Goal: Information Seeking & Learning: Learn about a topic

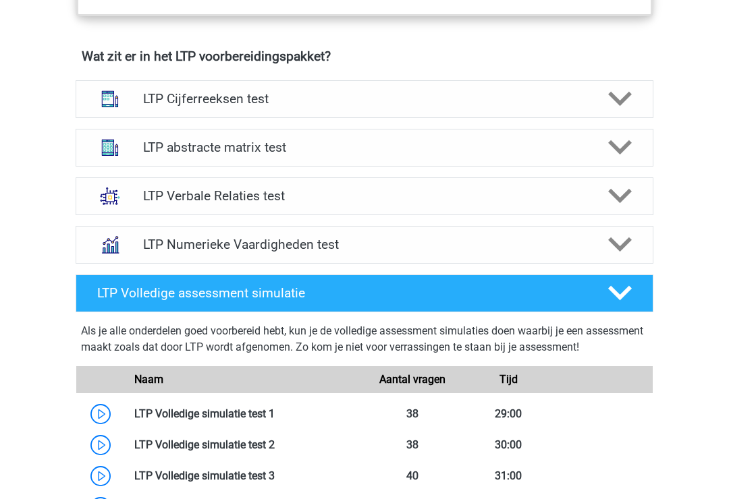
scroll to position [832, 0]
click at [600, 96] on div at bounding box center [619, 99] width 46 height 24
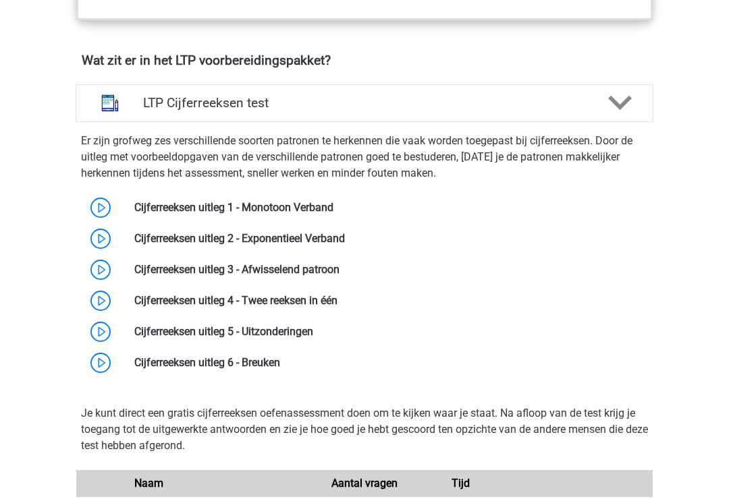
scroll to position [828, 0]
click at [617, 107] on polygon at bounding box center [620, 103] width 24 height 15
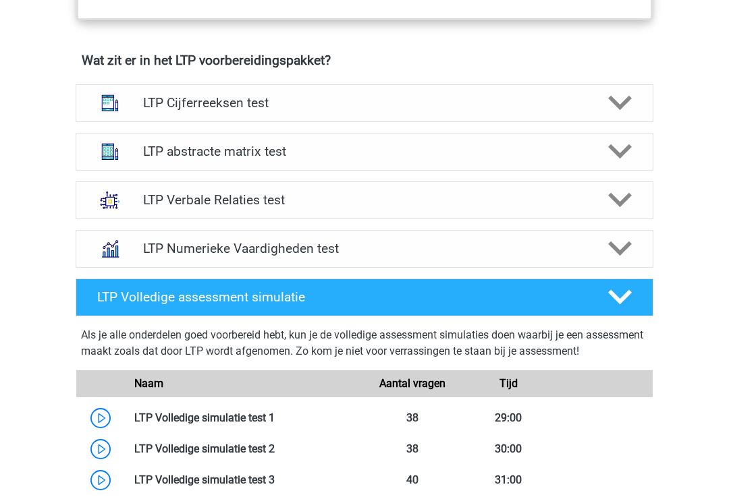
click at [657, 267] on link "LTP Numerieke Vaardigheden test" at bounding box center [364, 249] width 589 height 38
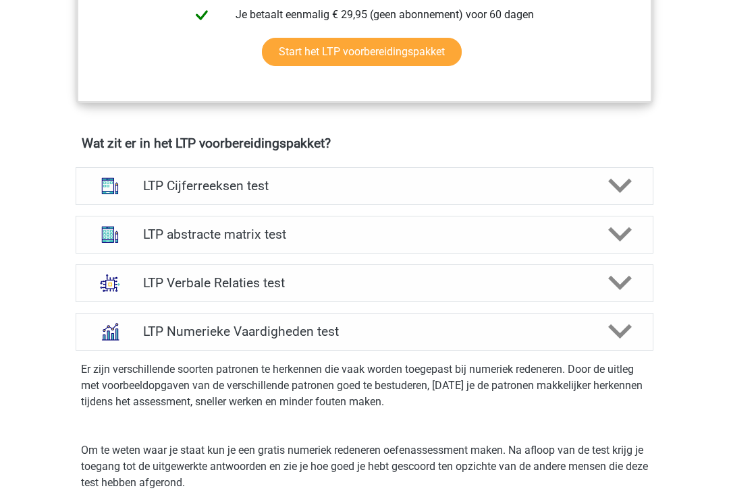
click at [618, 188] on polygon at bounding box center [620, 187] width 24 height 15
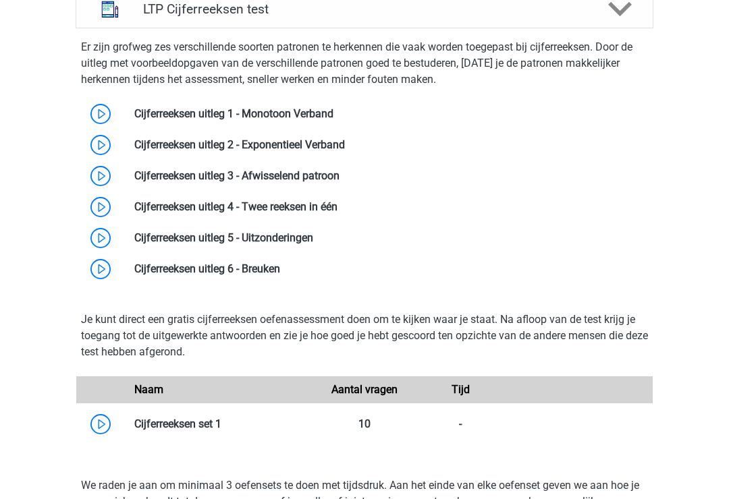
scroll to position [923, 0]
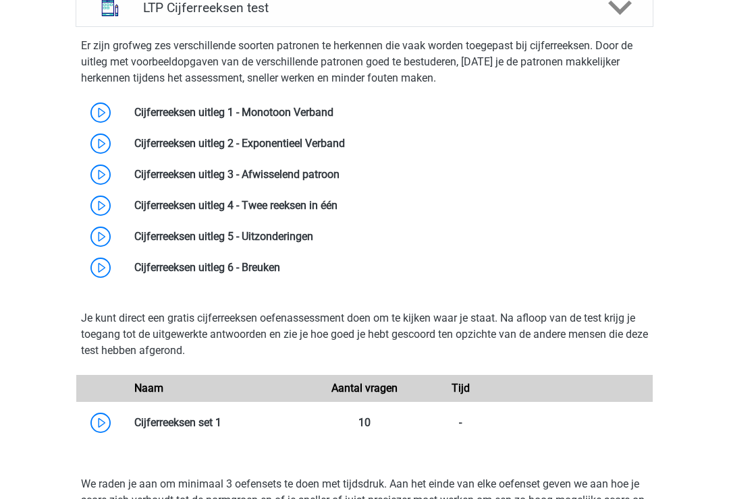
click at [333, 117] on link at bounding box center [333, 112] width 0 height 13
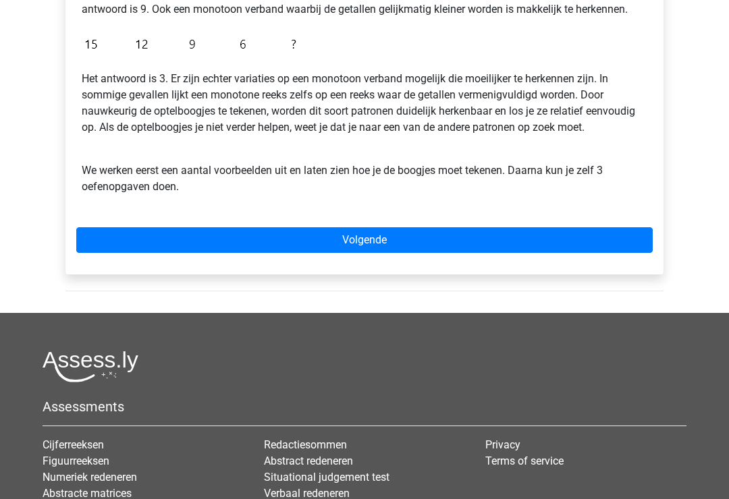
scroll to position [398, 0]
click at [388, 243] on link "Volgende" at bounding box center [364, 240] width 576 height 26
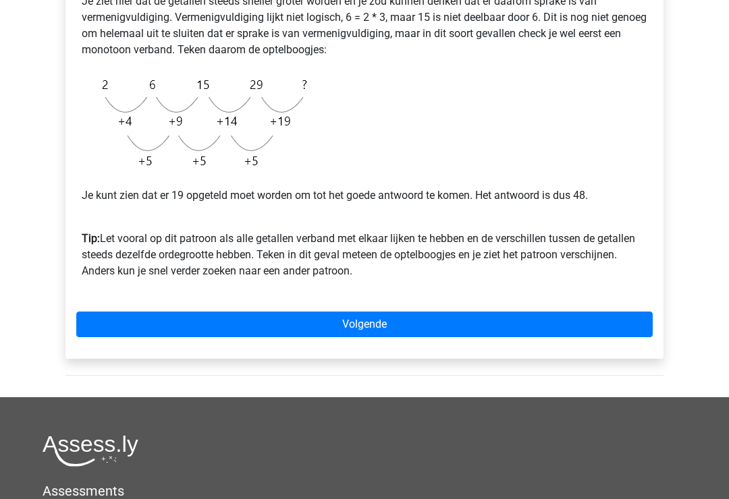
scroll to position [342, 0]
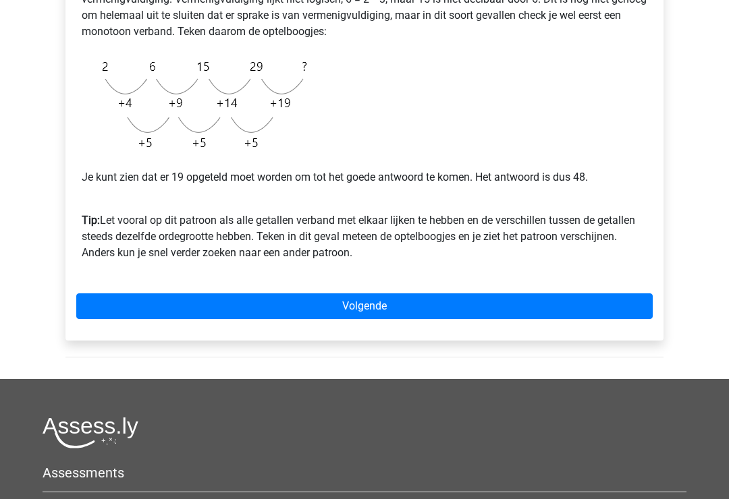
click at [390, 305] on link "Volgende" at bounding box center [364, 307] width 576 height 26
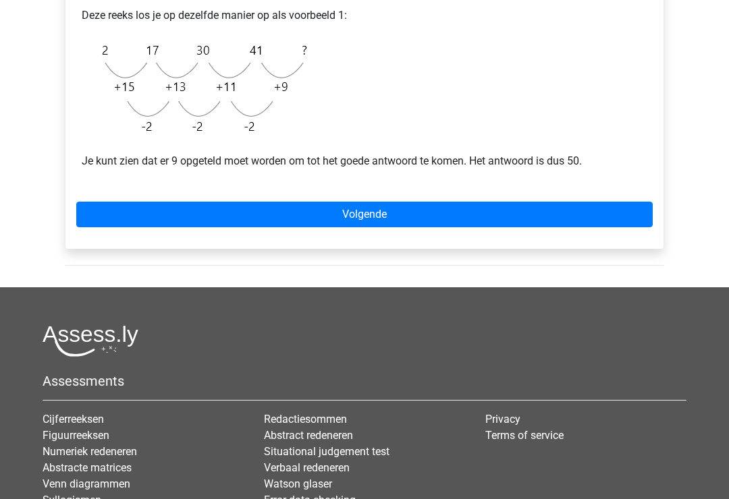
scroll to position [347, 0]
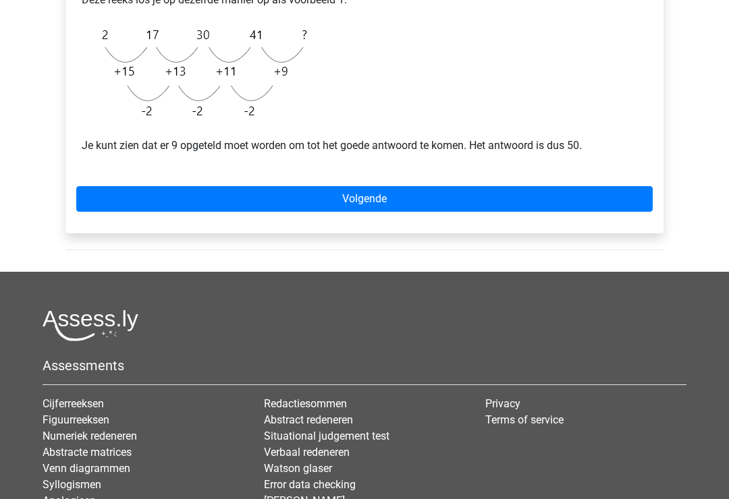
click at [361, 204] on link "Volgende" at bounding box center [364, 199] width 576 height 26
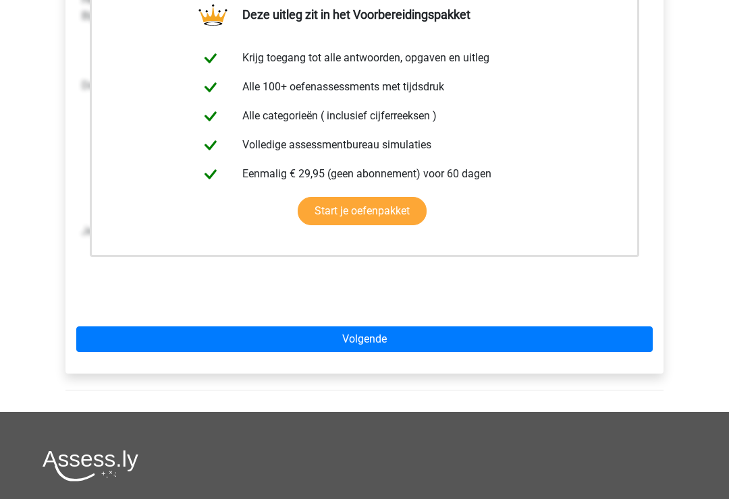
scroll to position [335, 0]
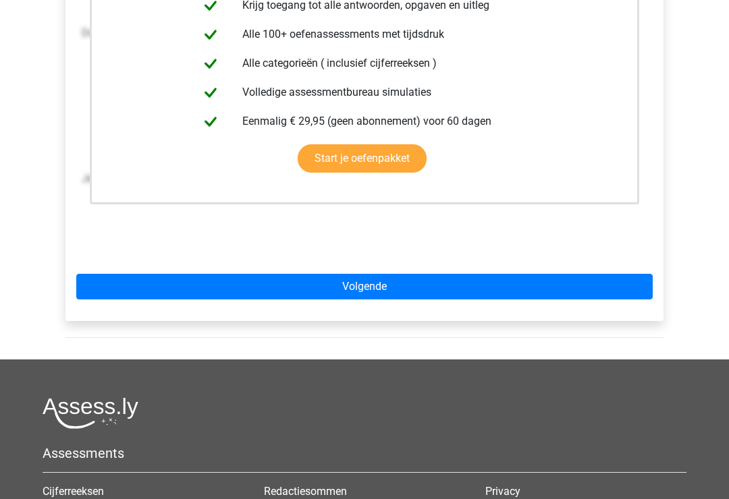
click at [348, 286] on link "Volgende" at bounding box center [364, 288] width 576 height 26
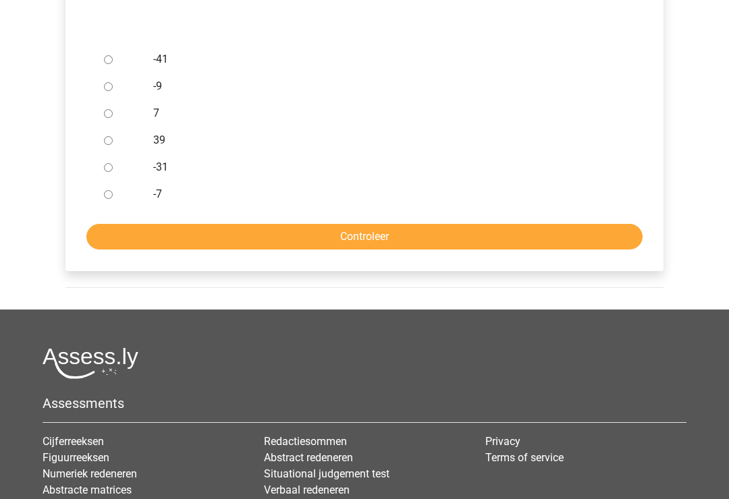
scroll to position [377, 0]
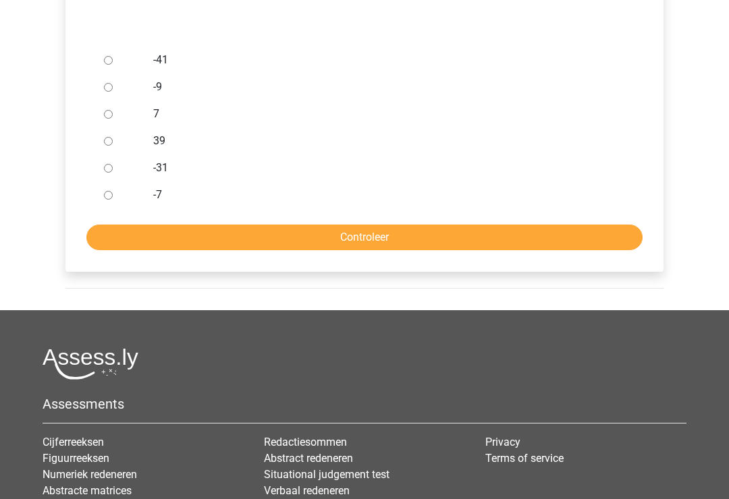
click at [327, 241] on input "Controleer" at bounding box center [364, 238] width 556 height 26
click at [105, 59] on input "-41" at bounding box center [108, 60] width 9 height 9
radio input "true"
click at [263, 236] on input "Controleer" at bounding box center [364, 238] width 556 height 26
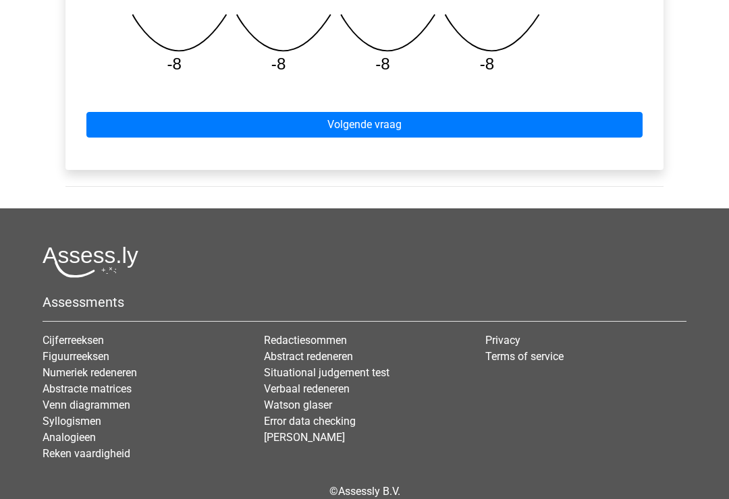
scroll to position [701, 0]
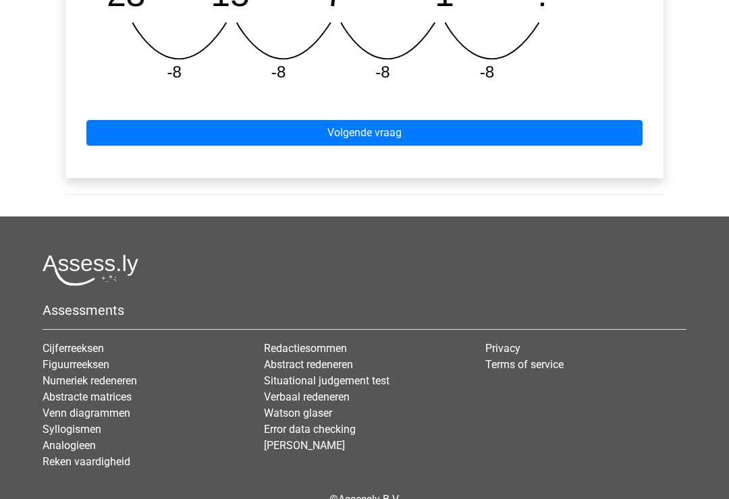
click at [338, 134] on link "Volgende vraag" at bounding box center [364, 134] width 556 height 26
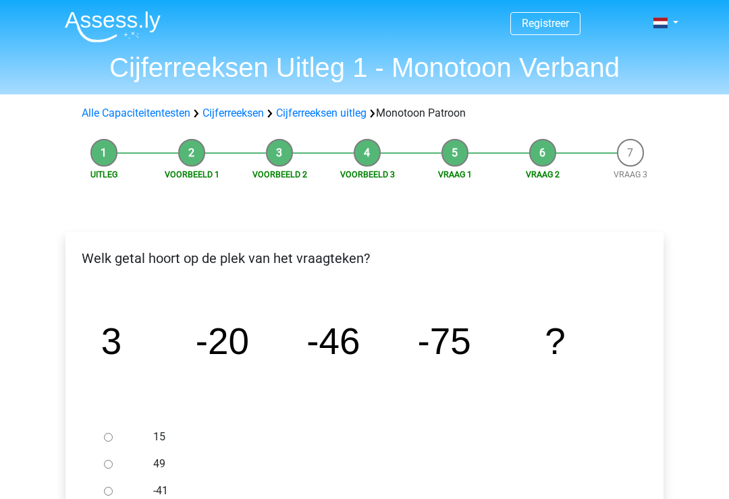
click at [136, 21] on img at bounding box center [113, 27] width 96 height 32
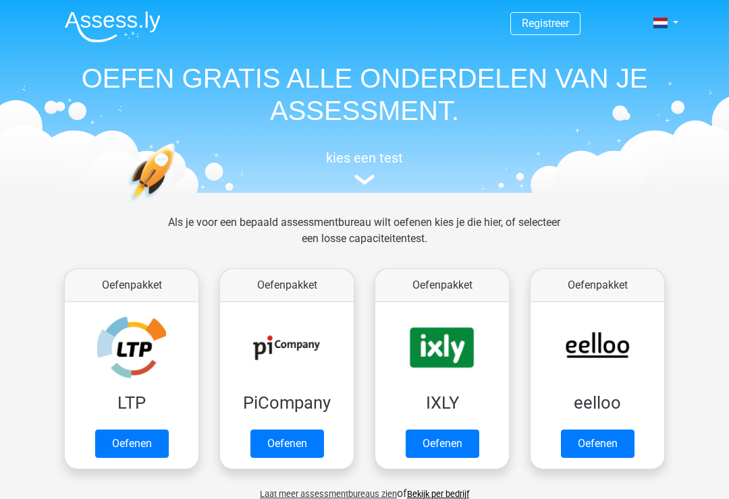
click at [138, 437] on link "Oefenen" at bounding box center [132, 444] width 74 height 28
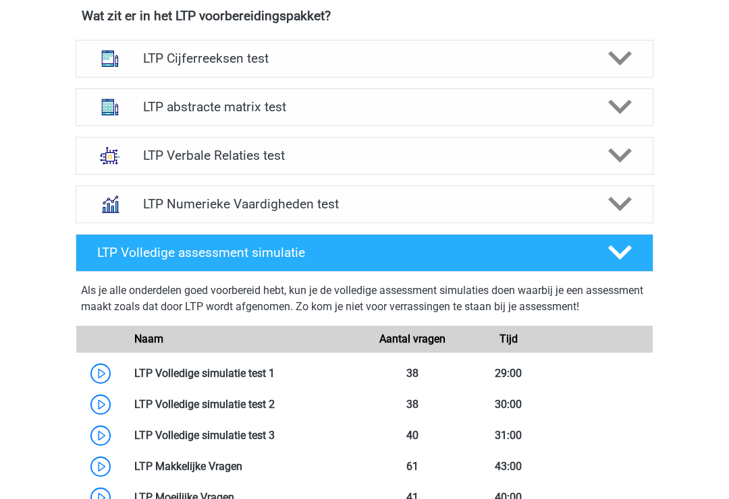
scroll to position [873, 0]
click at [628, 100] on icon at bounding box center [620, 107] width 24 height 24
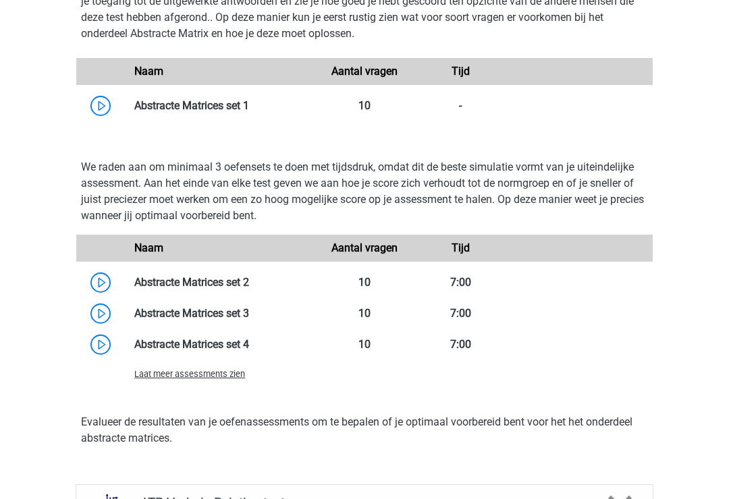
scroll to position [1245, 0]
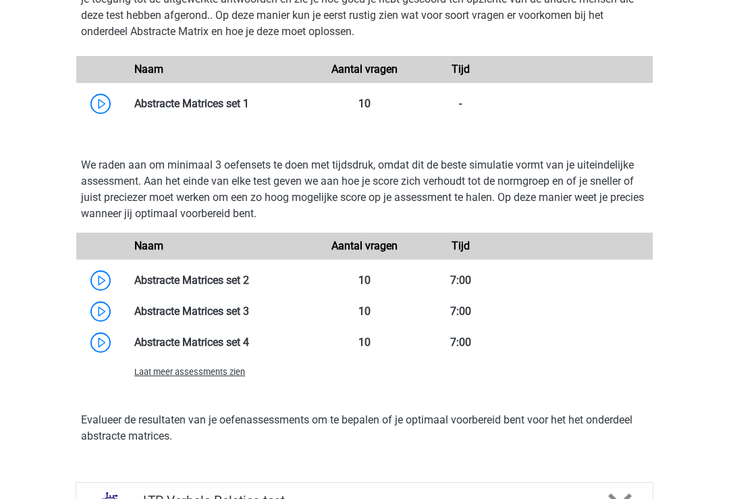
click at [249, 283] on link at bounding box center [249, 280] width 0 height 13
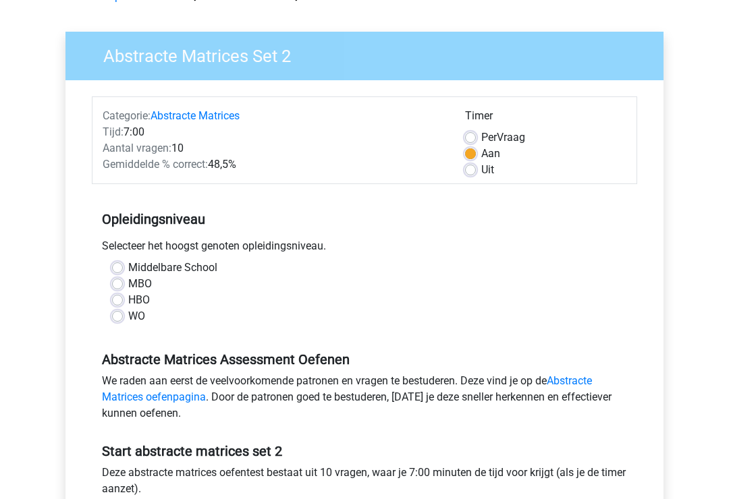
scroll to position [79, 0]
click at [128, 319] on label "WO" at bounding box center [136, 316] width 17 height 16
click at [119, 319] on input "WO" at bounding box center [117, 314] width 11 height 13
radio input "true"
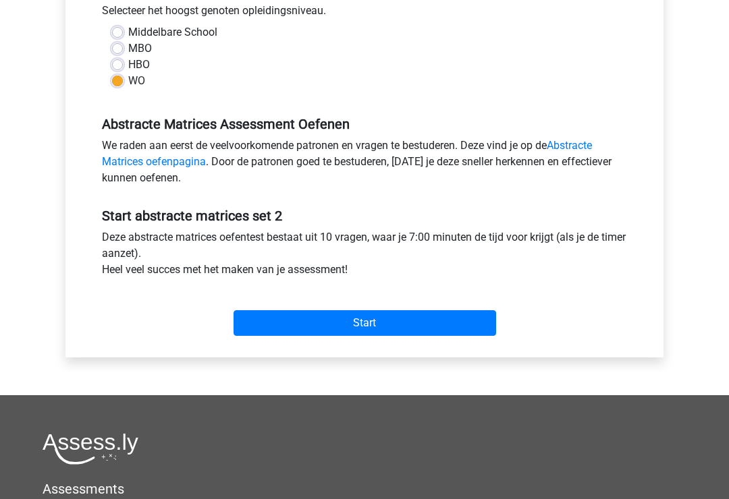
scroll to position [313, 0]
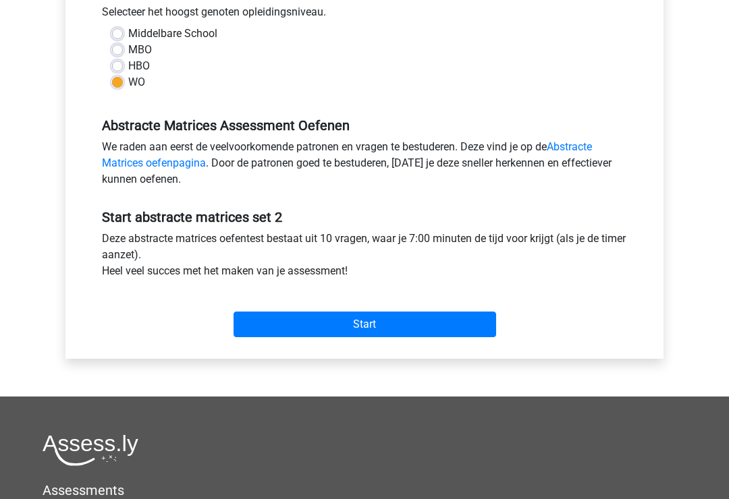
click at [128, 70] on label "HBO" at bounding box center [139, 66] width 22 height 16
click at [121, 70] on input "HBO" at bounding box center [117, 64] width 11 height 13
radio input "true"
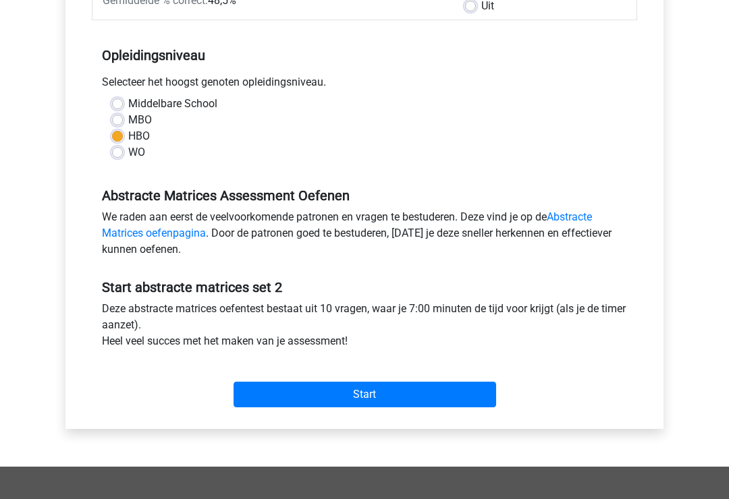
scroll to position [242, 0]
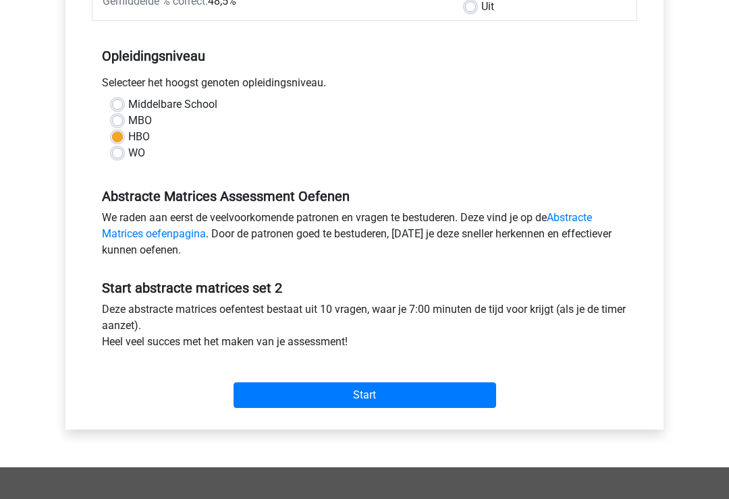
click at [128, 154] on label "WO" at bounding box center [136, 153] width 17 height 16
click at [120, 154] on input "WO" at bounding box center [117, 151] width 11 height 13
radio input "true"
click at [308, 402] on input "Start" at bounding box center [365, 396] width 263 height 26
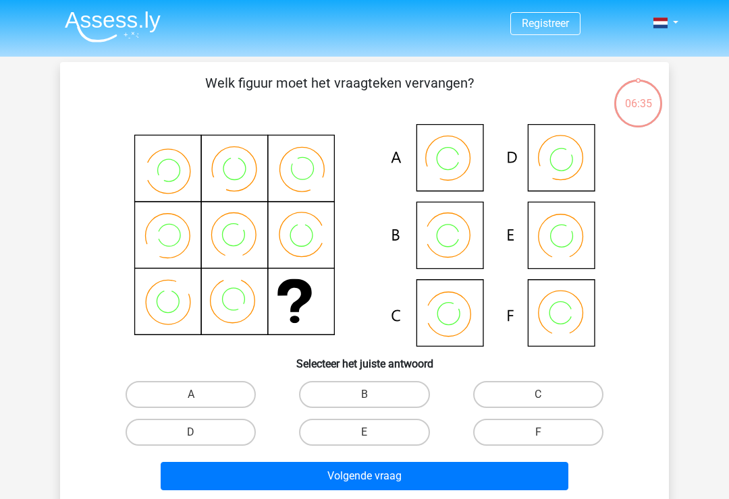
click at [452, 319] on icon at bounding box center [364, 235] width 544 height 223
click at [553, 384] on label "C" at bounding box center [538, 394] width 130 height 27
click at [547, 395] on input "C" at bounding box center [542, 399] width 9 height 9
radio input "true"
click at [444, 477] on button "Volgende vraag" at bounding box center [365, 476] width 408 height 28
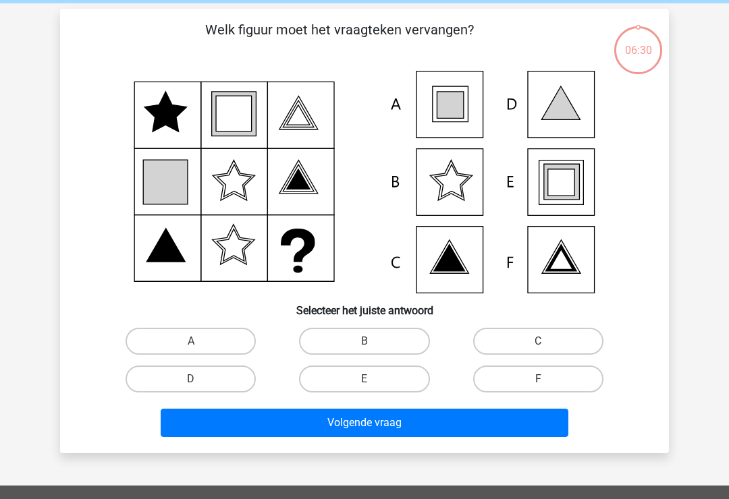
scroll to position [62, 0]
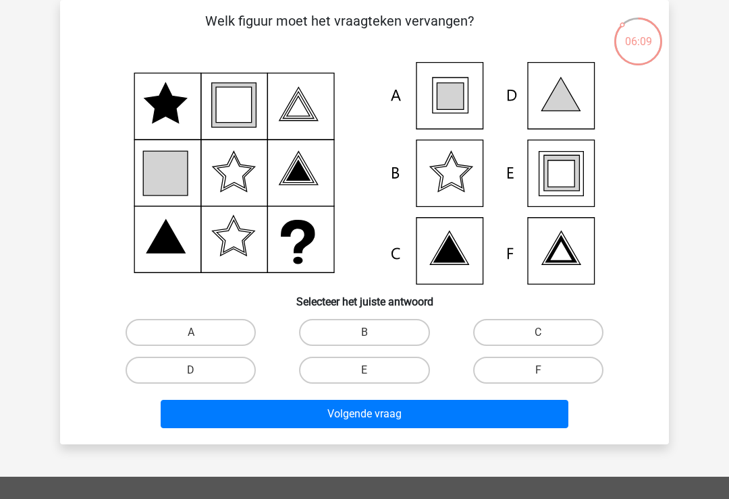
click at [564, 94] on icon at bounding box center [560, 94] width 38 height 33
click at [206, 371] on label "D" at bounding box center [191, 370] width 130 height 27
click at [200, 371] on input "D" at bounding box center [195, 375] width 9 height 9
radio input "true"
click at [412, 420] on button "Volgende vraag" at bounding box center [365, 414] width 408 height 28
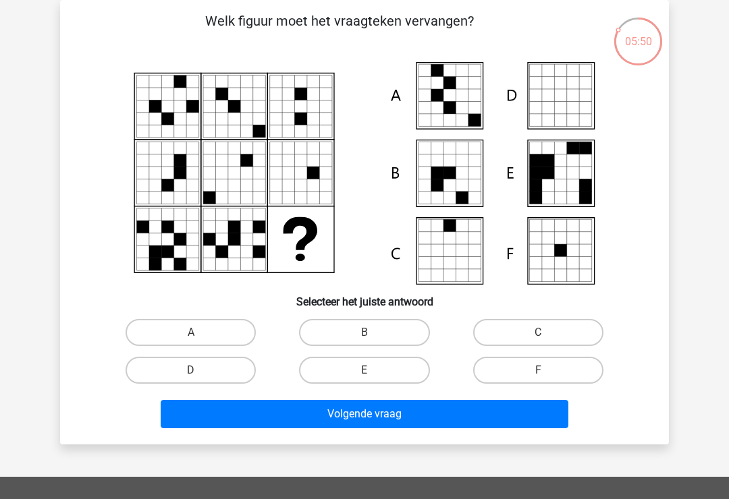
click at [455, 100] on icon at bounding box center [449, 95] width 12 height 12
click at [229, 335] on label "A" at bounding box center [191, 332] width 130 height 27
click at [200, 335] on input "A" at bounding box center [195, 337] width 9 height 9
radio input "true"
click at [420, 413] on button "Volgende vraag" at bounding box center [365, 414] width 408 height 28
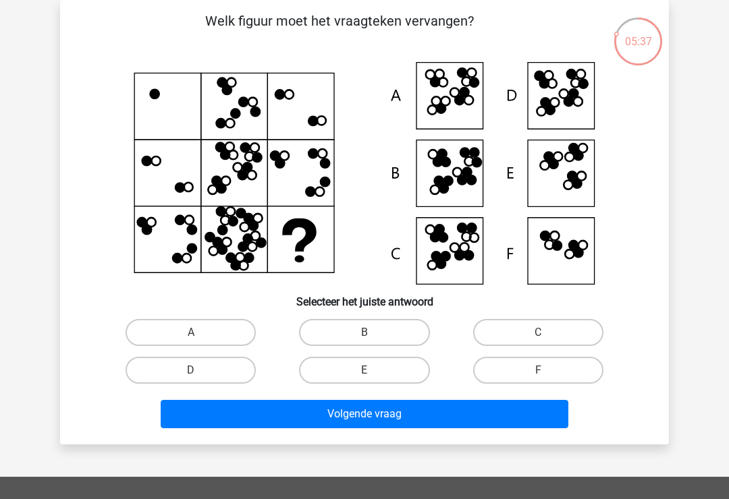
click at [453, 174] on icon at bounding box center [457, 172] width 9 height 9
click at [391, 336] on label "B" at bounding box center [364, 332] width 130 height 27
click at [373, 336] on input "B" at bounding box center [368, 337] width 9 height 9
radio input "true"
click at [347, 422] on button "Volgende vraag" at bounding box center [365, 414] width 408 height 28
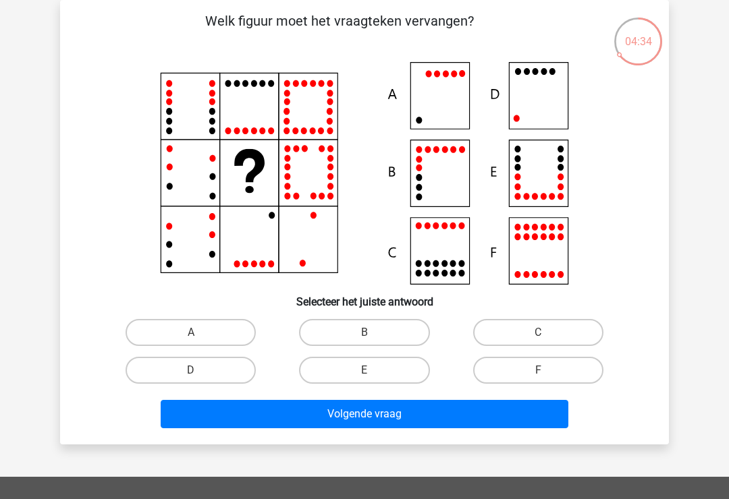
click at [449, 99] on icon at bounding box center [364, 173] width 544 height 223
click at [211, 333] on label "A" at bounding box center [191, 332] width 130 height 27
click at [200, 333] on input "A" at bounding box center [195, 337] width 9 height 9
radio input "true"
click at [391, 421] on button "Volgende vraag" at bounding box center [365, 414] width 408 height 28
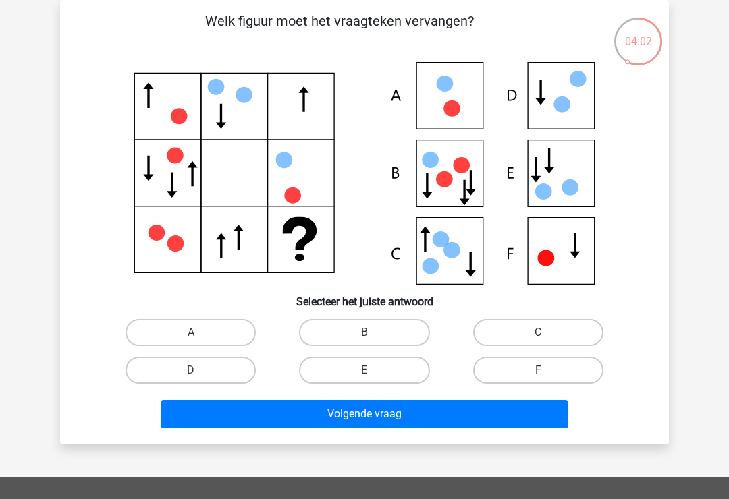
click at [209, 335] on label "A" at bounding box center [191, 332] width 130 height 27
click at [200, 335] on input "A" at bounding box center [195, 337] width 9 height 9
radio input "true"
click at [432, 414] on button "Volgende vraag" at bounding box center [365, 414] width 408 height 28
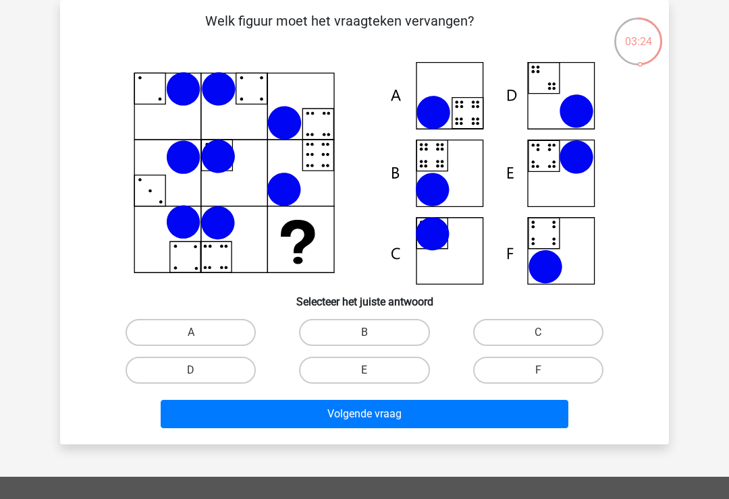
click at [529, 366] on label "F" at bounding box center [538, 370] width 130 height 27
click at [538, 371] on input "F" at bounding box center [542, 375] width 9 height 9
radio input "true"
click at [481, 418] on button "Volgende vraag" at bounding box center [365, 414] width 408 height 28
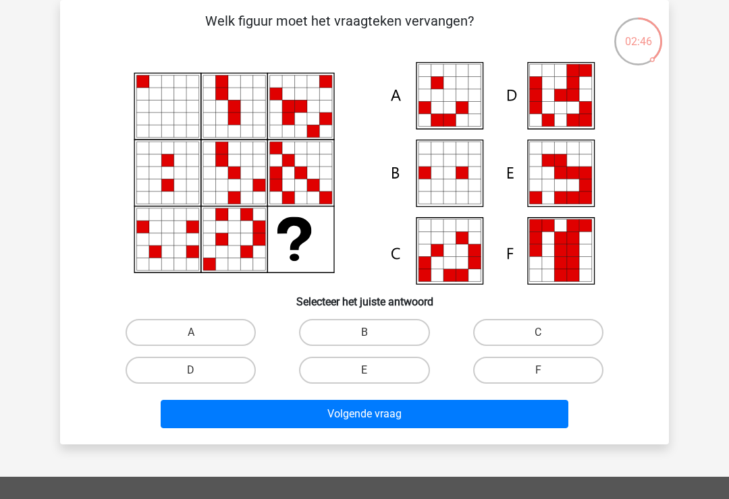
click at [209, 370] on label "D" at bounding box center [191, 370] width 130 height 27
click at [200, 371] on input "D" at bounding box center [195, 375] width 9 height 9
radio input "true"
click at [425, 424] on button "Volgende vraag" at bounding box center [365, 414] width 408 height 28
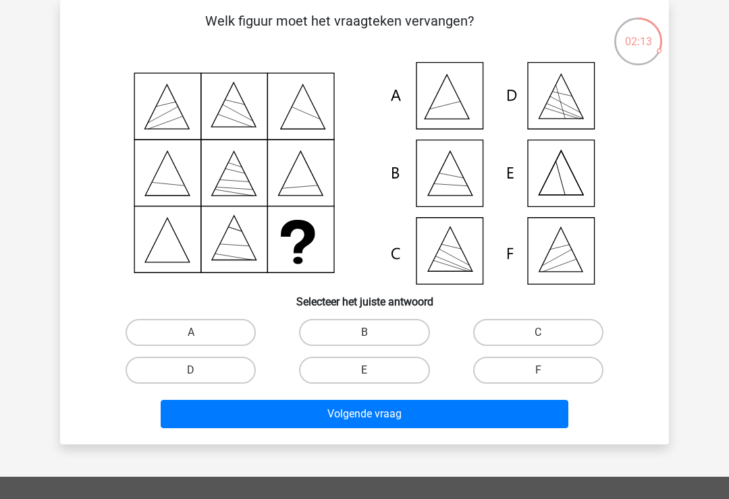
click at [209, 337] on label "A" at bounding box center [191, 332] width 130 height 27
click at [200, 337] on input "A" at bounding box center [195, 337] width 9 height 9
radio input "true"
click at [373, 418] on button "Volgende vraag" at bounding box center [365, 414] width 408 height 28
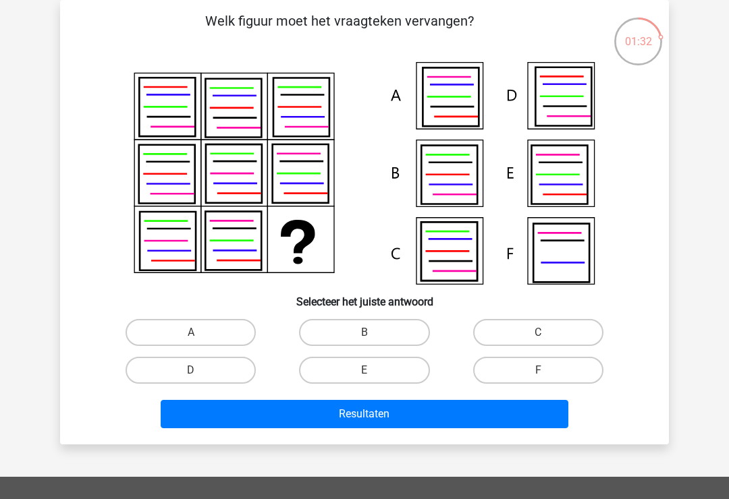
click at [214, 331] on label "A" at bounding box center [191, 332] width 130 height 27
click at [200, 333] on input "A" at bounding box center [195, 337] width 9 height 9
radio input "true"
click at [398, 423] on button "Resultaten" at bounding box center [365, 414] width 408 height 28
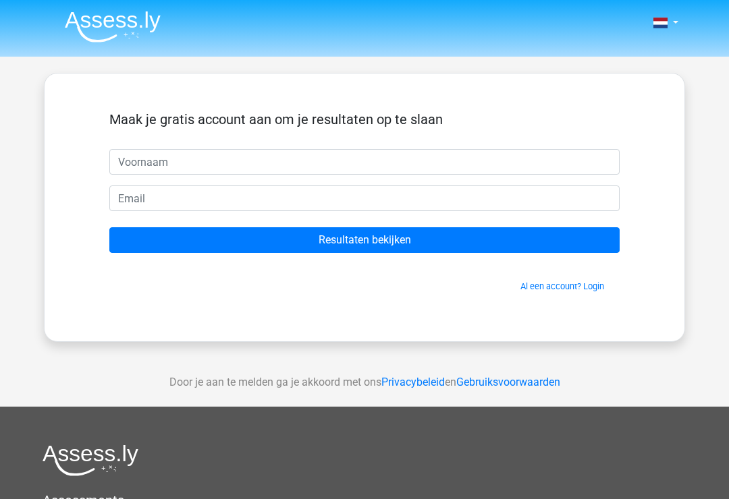
click at [354, 163] on input "text" at bounding box center [364, 162] width 510 height 26
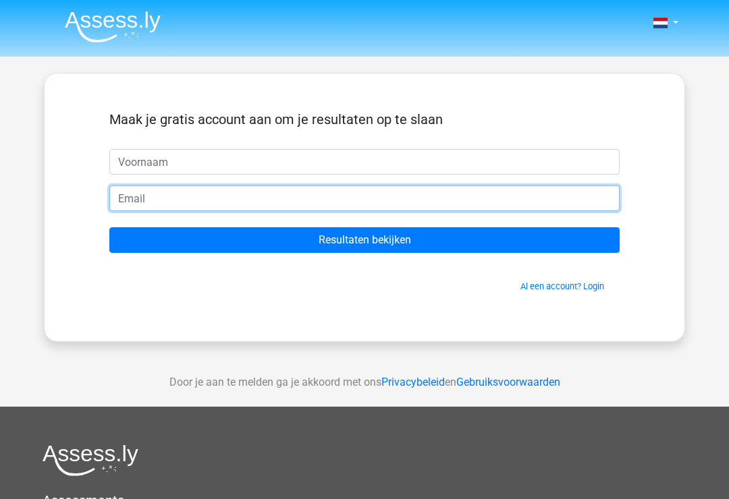
click at [462, 192] on input "email" at bounding box center [364, 199] width 510 height 26
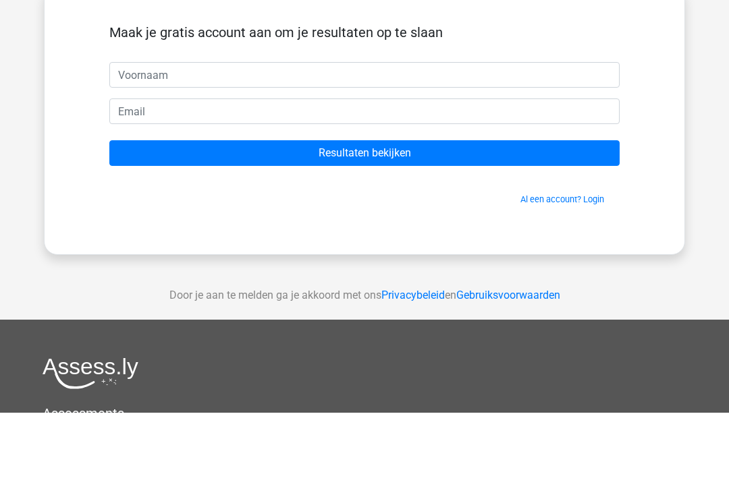
click at [576, 281] on link "Al een account? Login" at bounding box center [562, 286] width 84 height 10
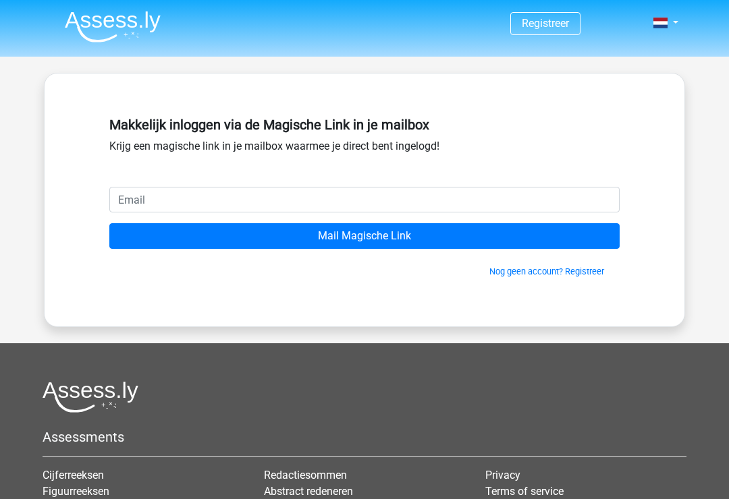
click at [390, 194] on input "email" at bounding box center [364, 200] width 510 height 26
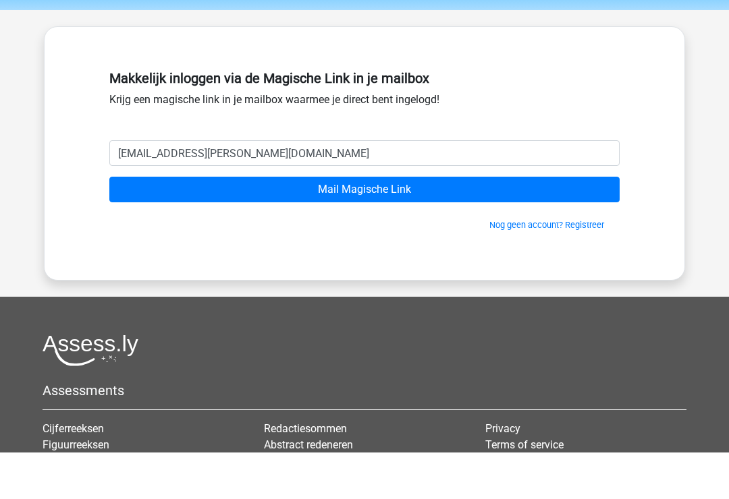
type input "nina.helfrich@gmail.com"
click at [440, 223] on input "Mail Magische Link" at bounding box center [364, 236] width 510 height 26
